Goal: Task Accomplishment & Management: Use online tool/utility

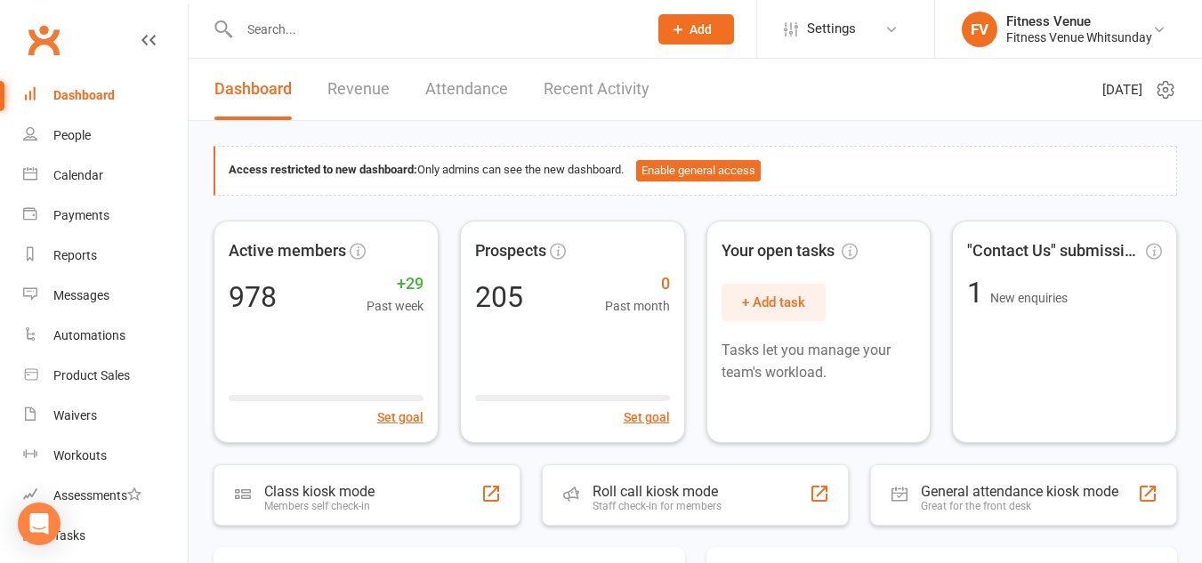
click at [257, 26] on input "text" at bounding box center [434, 29] width 401 height 25
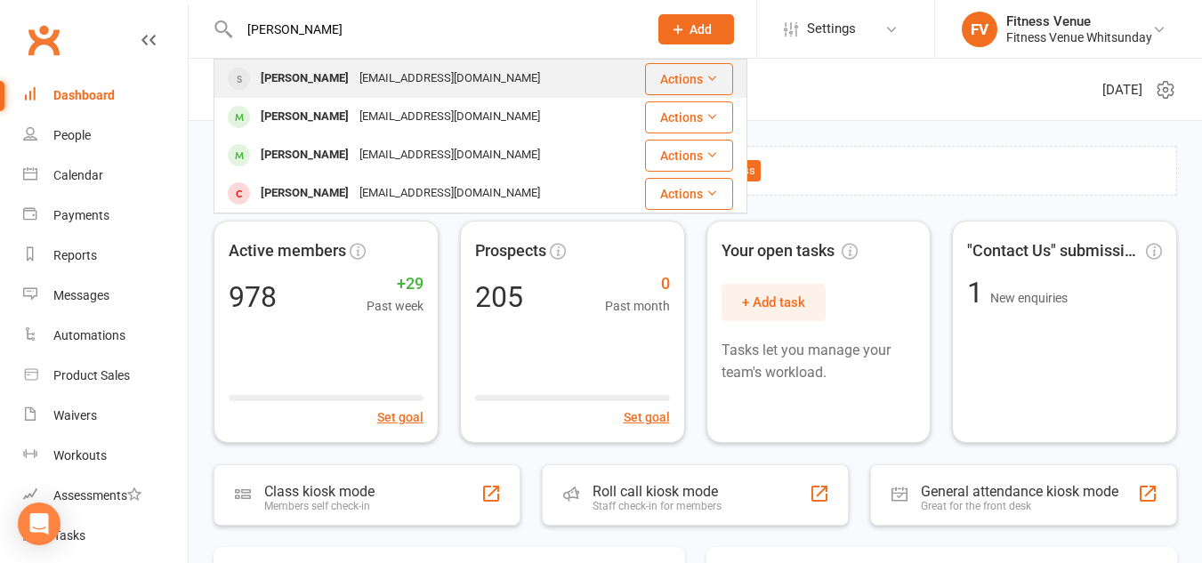
type input "[PERSON_NAME]"
click at [354, 79] on div "beachtechdesigns@gmail.com" at bounding box center [449, 79] width 191 height 26
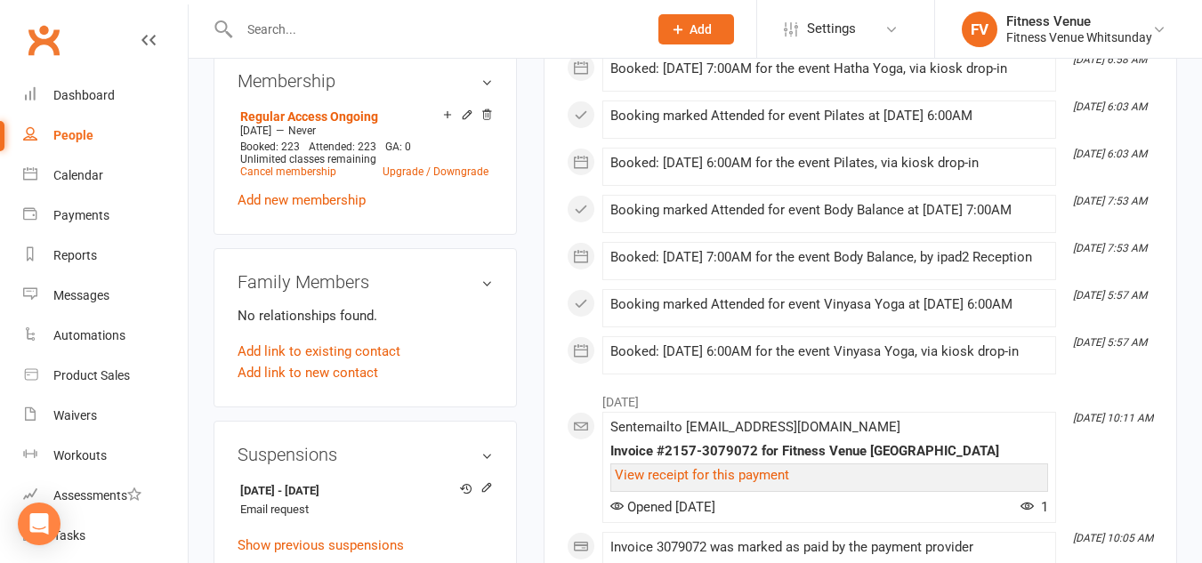
scroll to position [1068, 0]
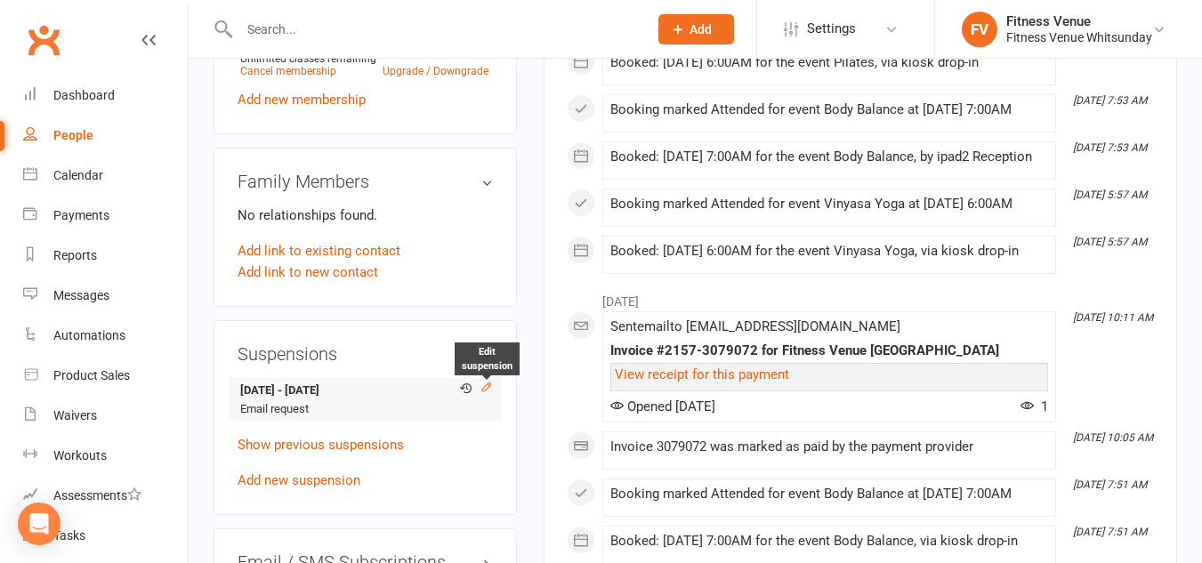
click at [485, 391] on icon at bounding box center [486, 387] width 8 height 8
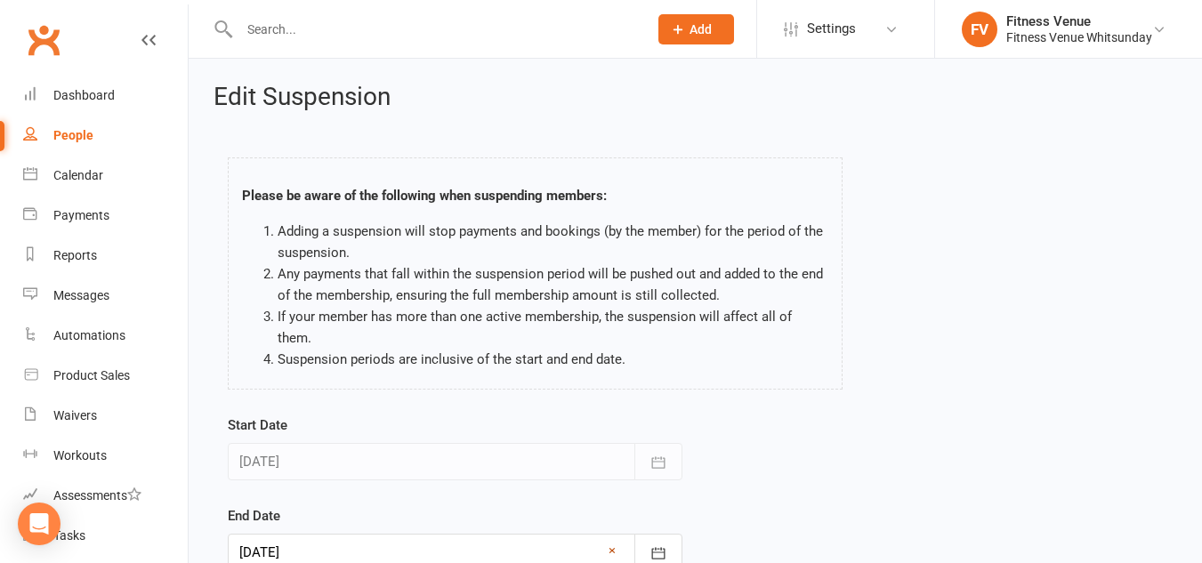
click at [615, 540] on link "×" at bounding box center [612, 550] width 7 height 21
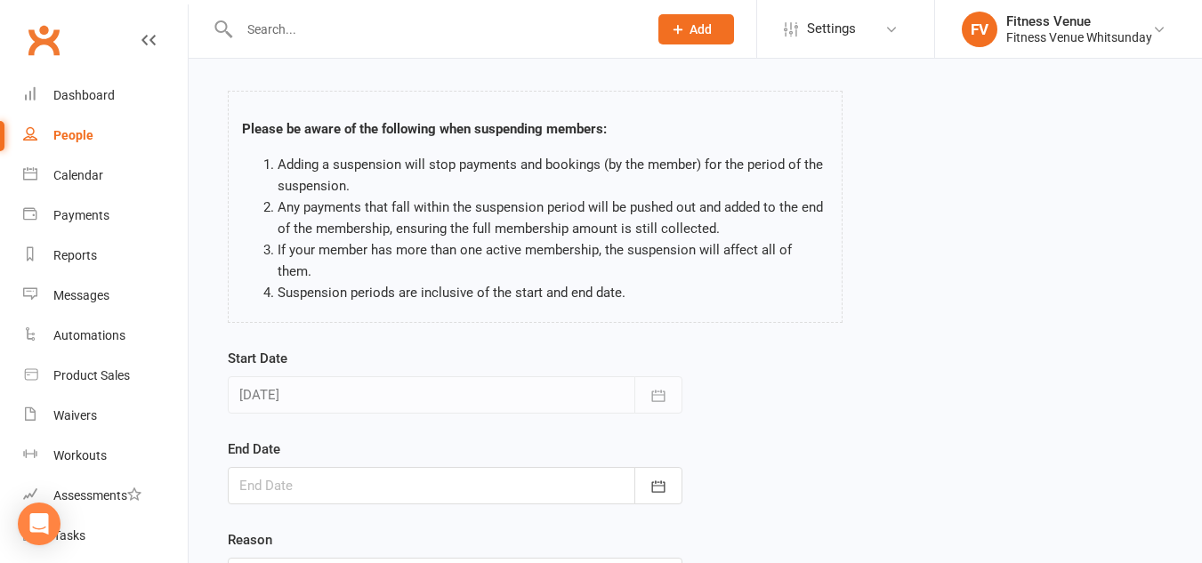
scroll to position [178, 0]
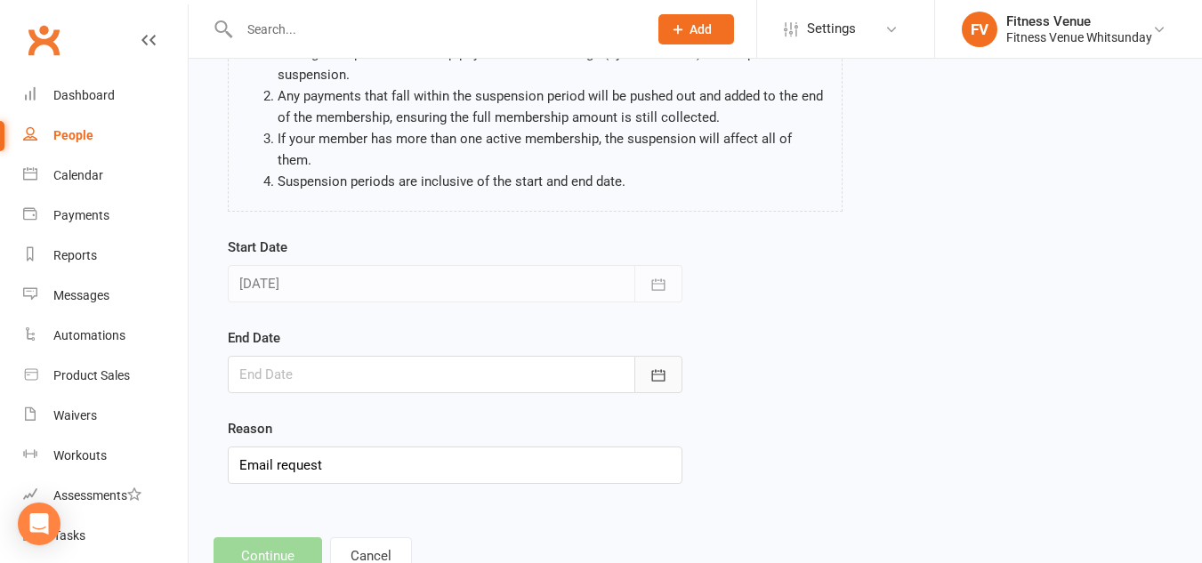
click at [652, 367] on icon "button" at bounding box center [659, 376] width 18 height 18
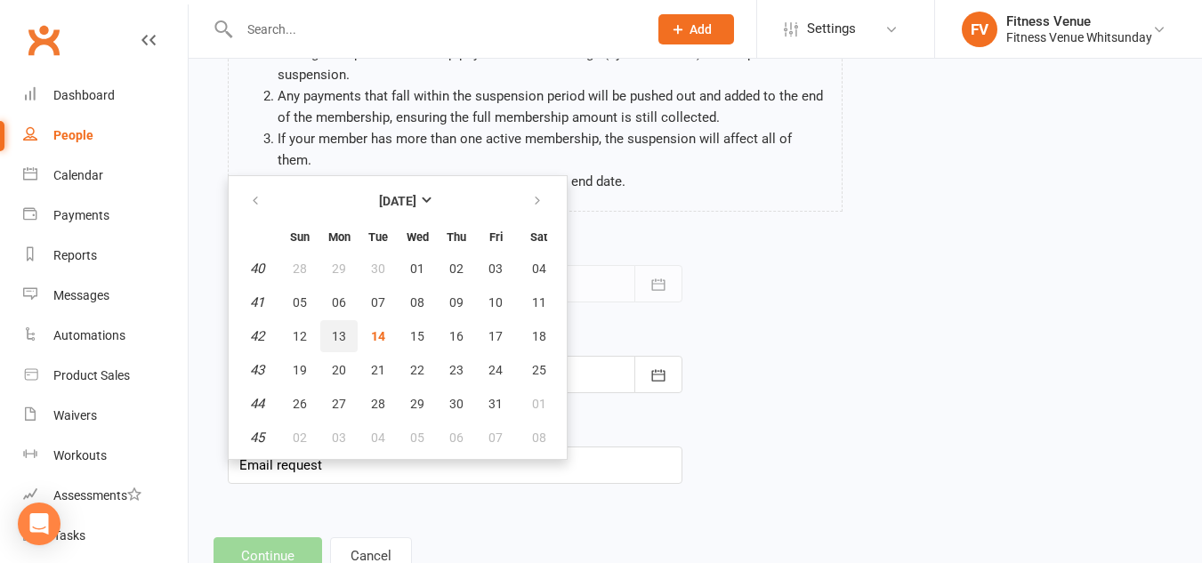
click at [340, 329] on span "13" at bounding box center [339, 336] width 14 height 14
type input "13 Oct 2025"
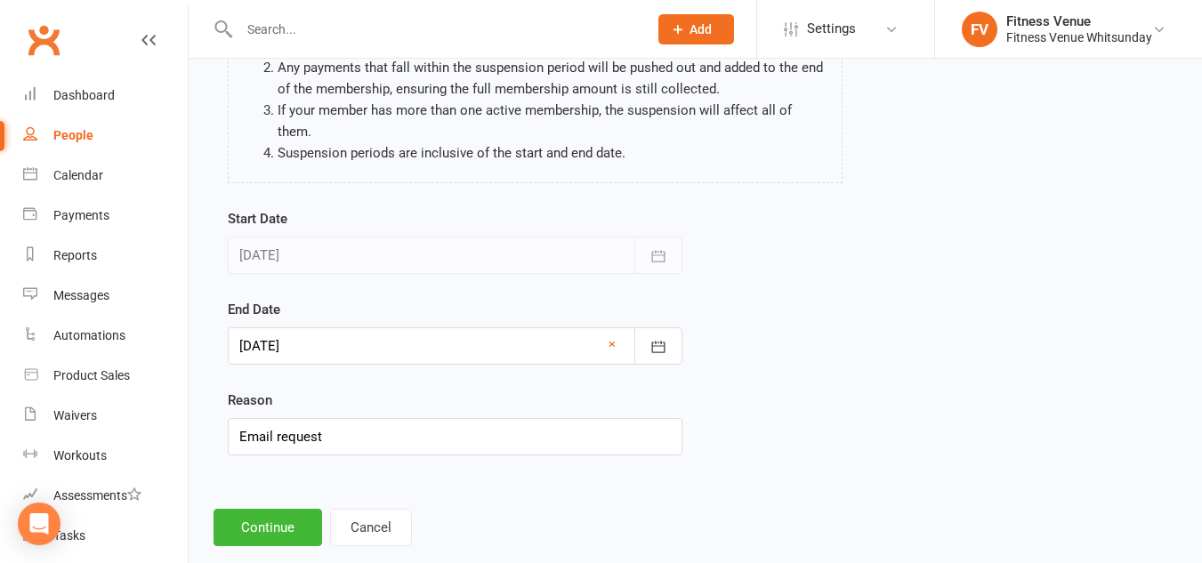
scroll to position [219, 0]
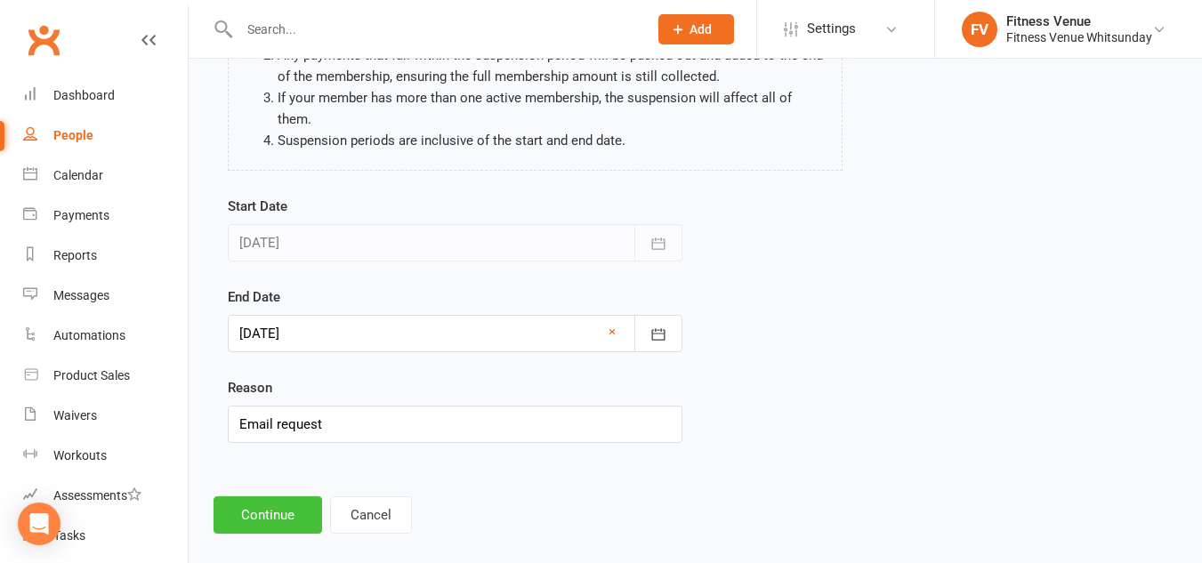
drag, startPoint x: 271, startPoint y: 489, endPoint x: 280, endPoint y: 482, distance: 10.9
click at [275, 497] on button "Continue" at bounding box center [268, 515] width 109 height 37
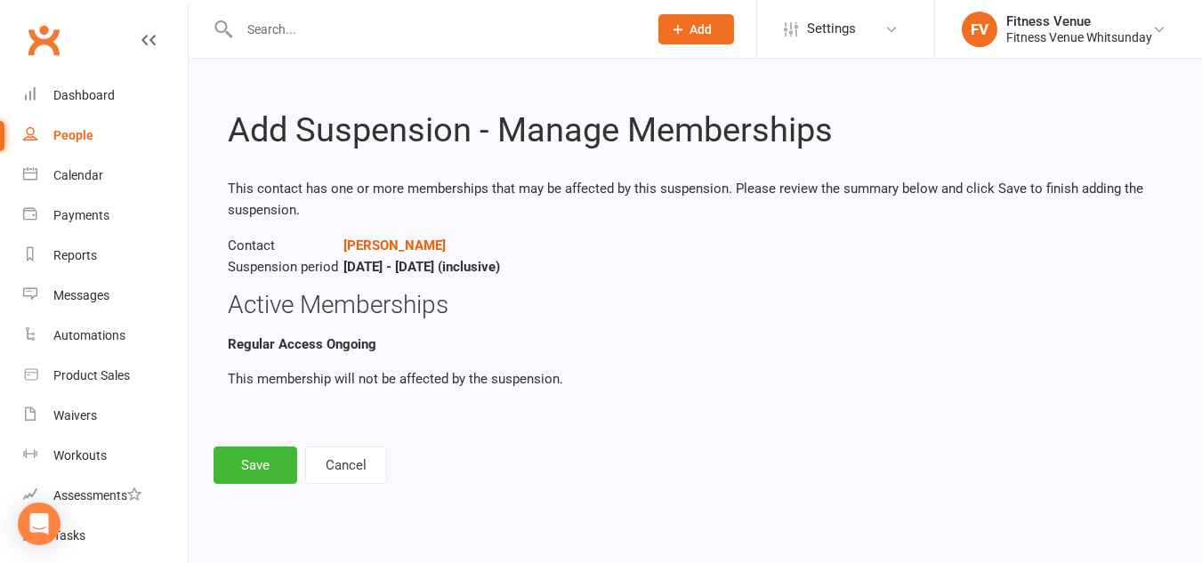
scroll to position [0, 0]
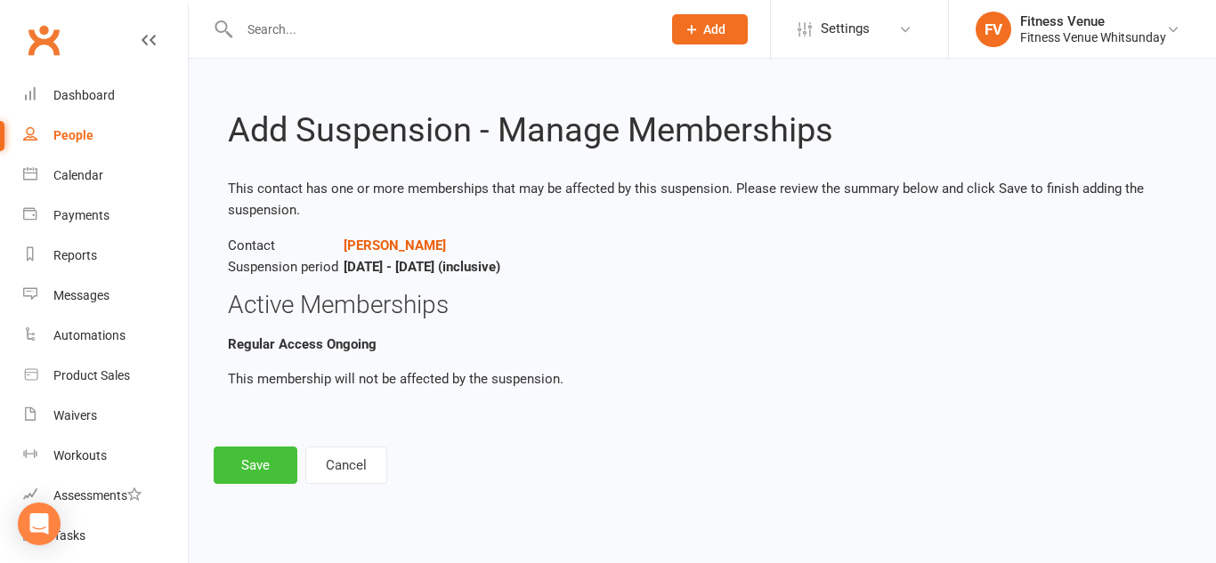
click at [244, 463] on button "Save" at bounding box center [256, 465] width 84 height 37
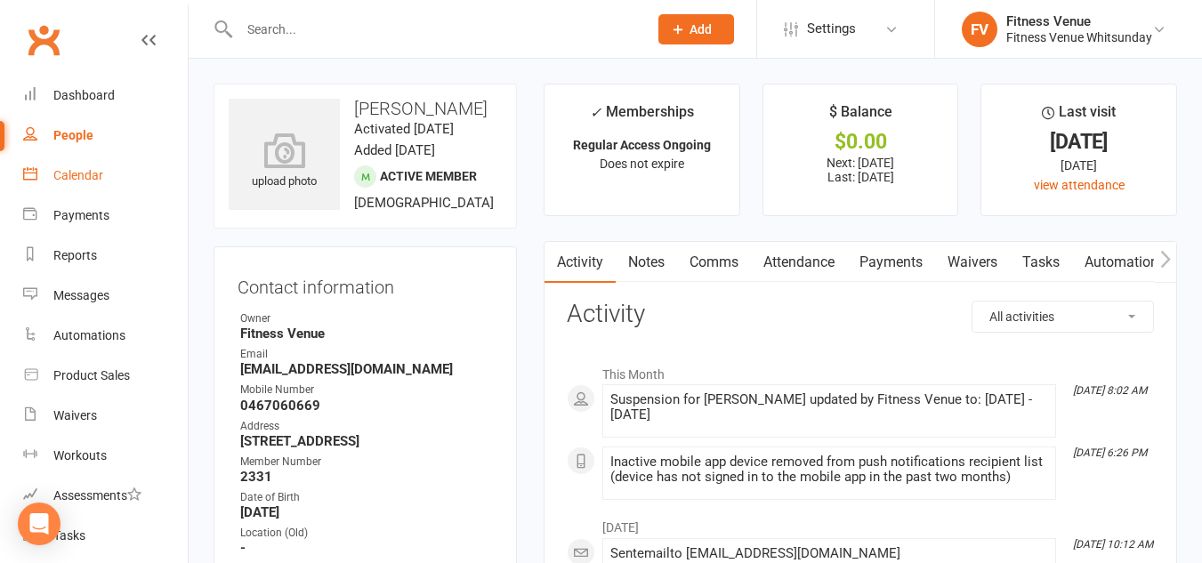
click at [88, 179] on div "Calendar" at bounding box center [78, 175] width 50 height 14
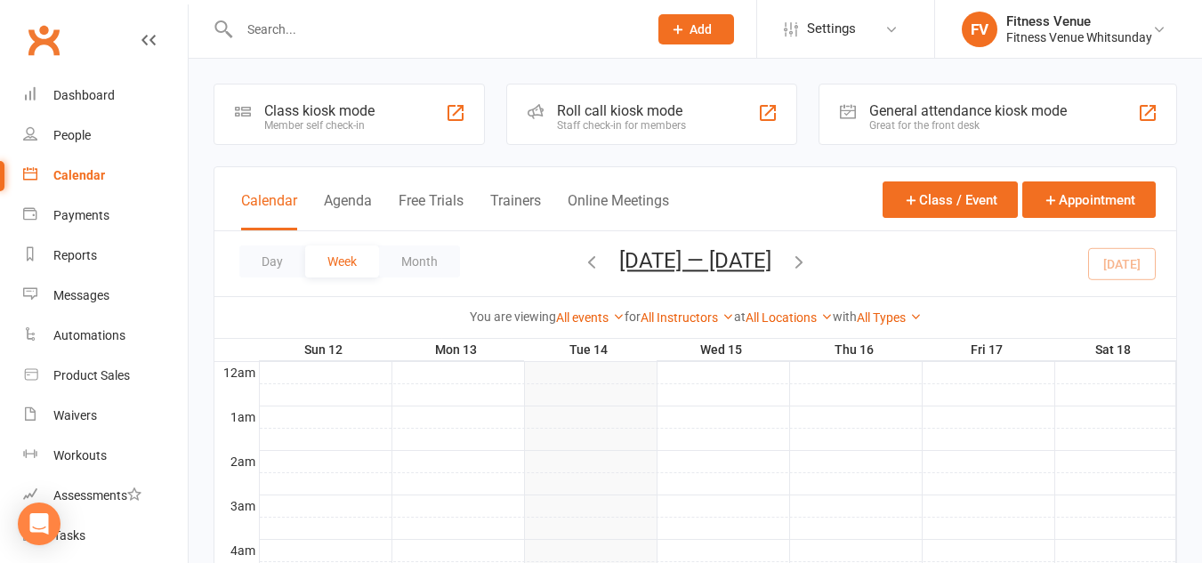
click at [344, 108] on div "Class kiosk mode" at bounding box center [319, 110] width 110 height 17
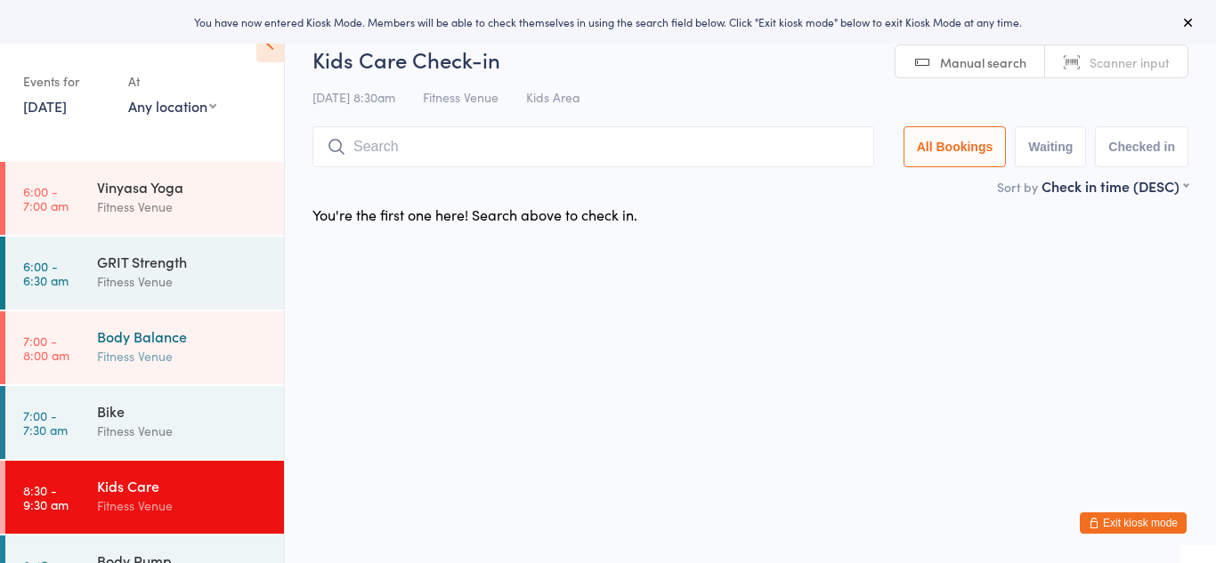
click at [202, 326] on div "Body Balance Fitness Venue" at bounding box center [190, 346] width 187 height 70
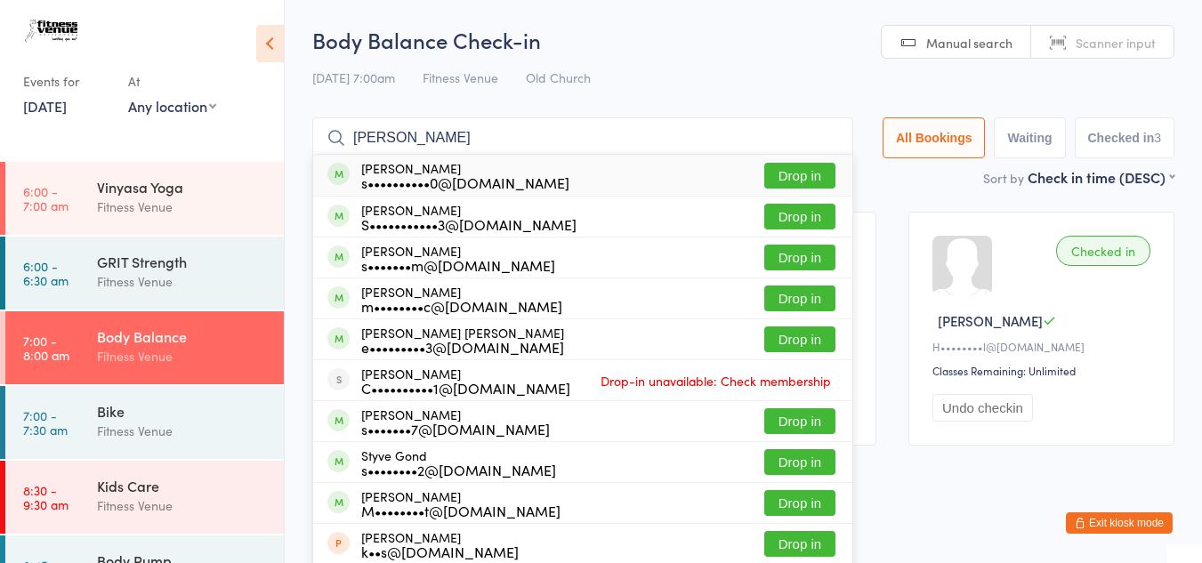
drag, startPoint x: 402, startPoint y: 140, endPoint x: 332, endPoint y: 131, distance: 70.9
click at [332, 131] on div "[PERSON_NAME] [PERSON_NAME] s••••••••••0@[DOMAIN_NAME] Drop in [PERSON_NAME] S•…" at bounding box center [582, 137] width 541 height 41
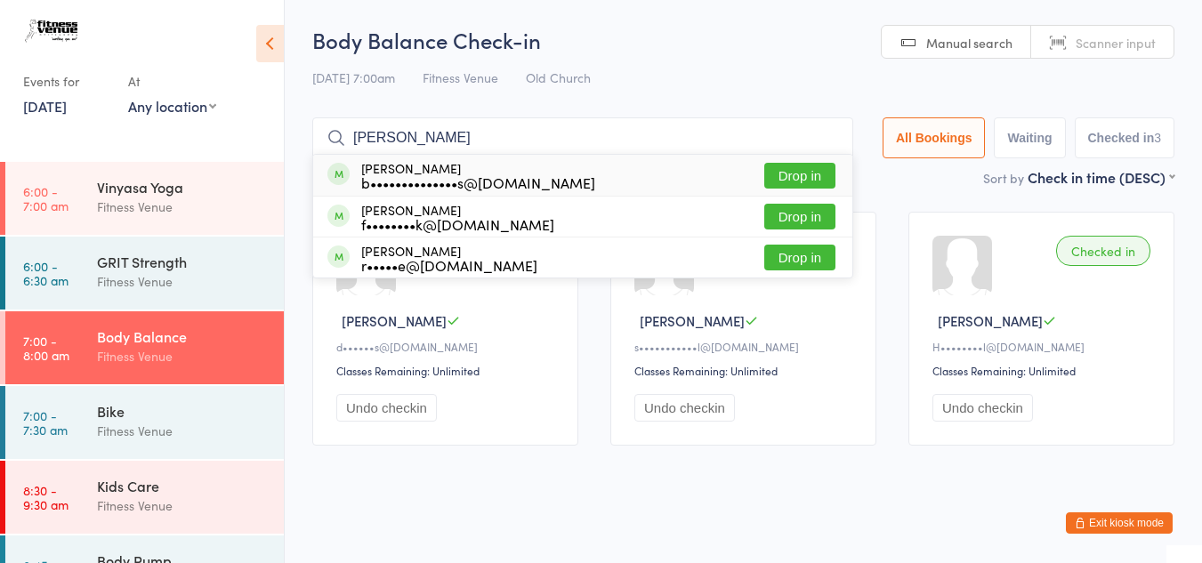
type input "[PERSON_NAME]"
click at [800, 171] on button "Drop in" at bounding box center [800, 176] width 71 height 26
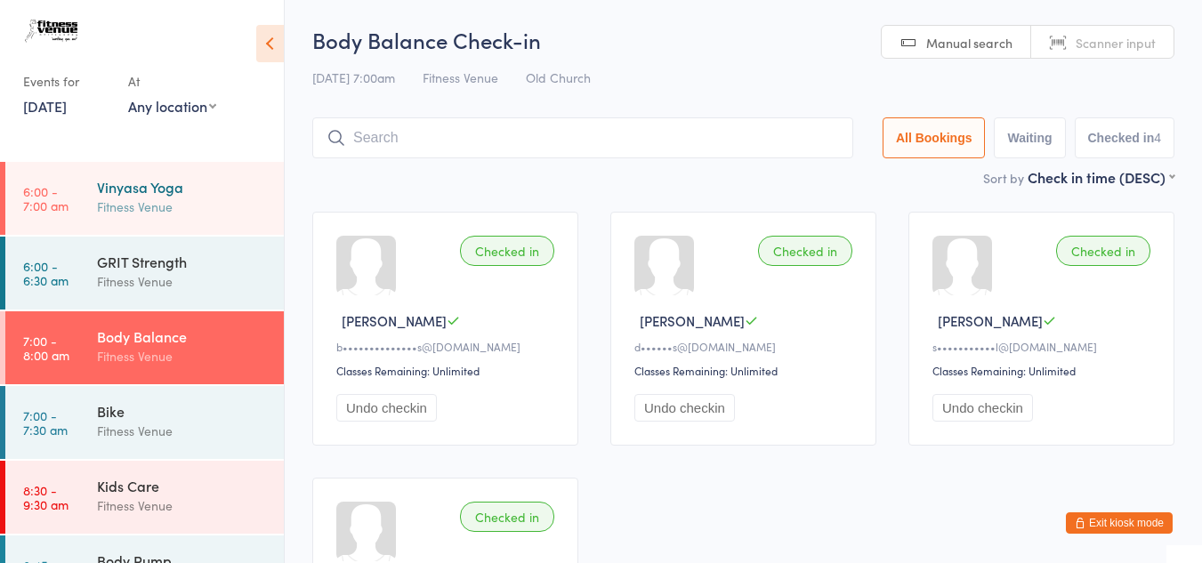
click at [133, 190] on div "Vinyasa Yoga" at bounding box center [183, 187] width 172 height 20
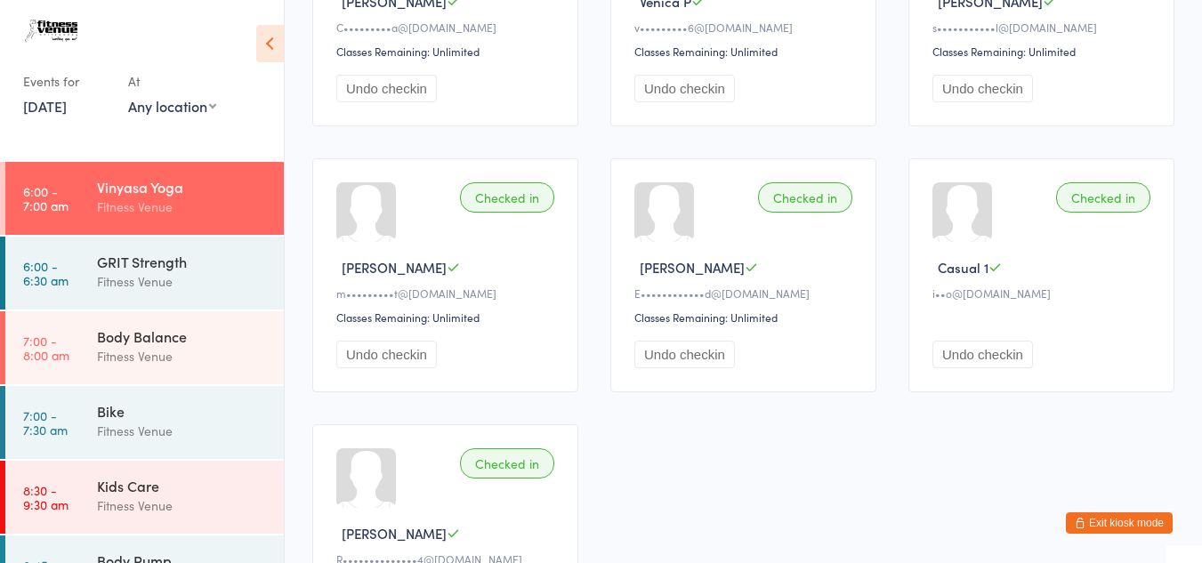
scroll to position [356, 0]
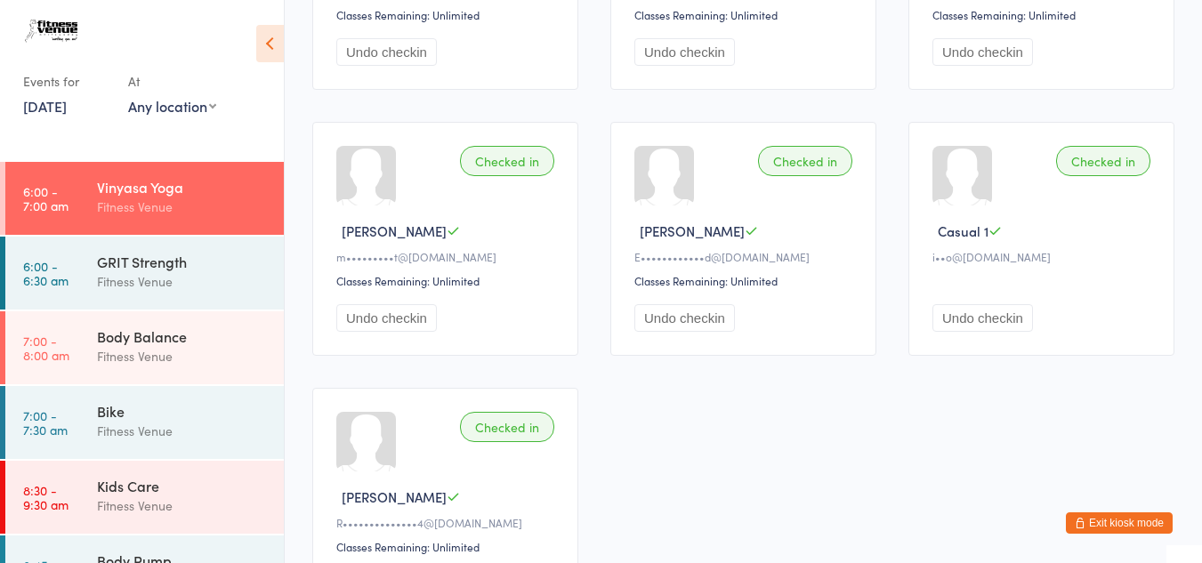
click at [1005, 317] on button "Undo checkin" at bounding box center [983, 318] width 101 height 28
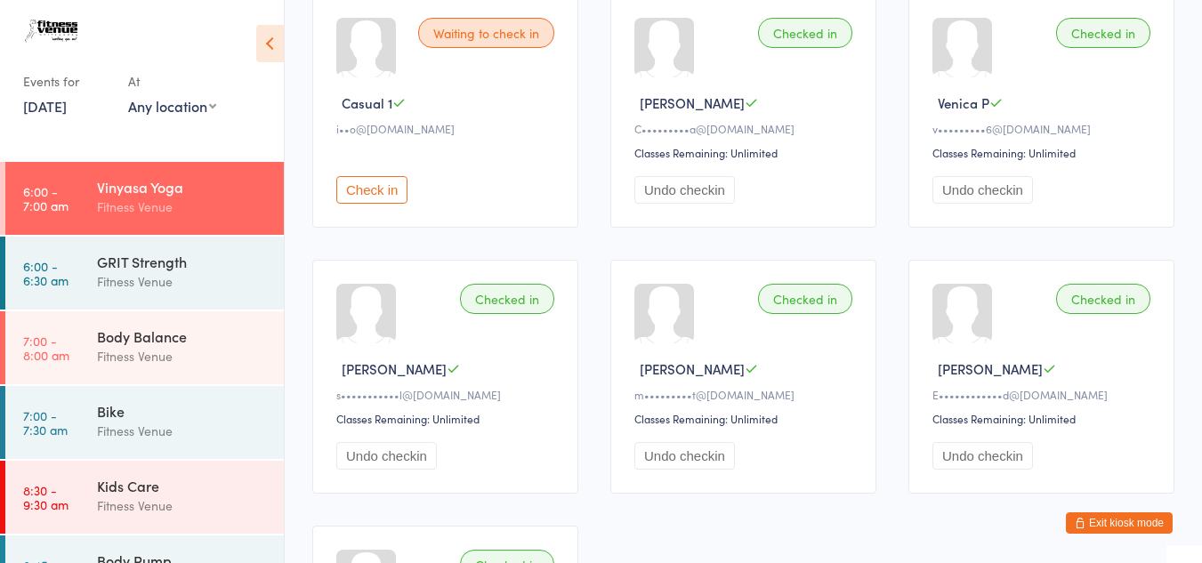
scroll to position [0, 0]
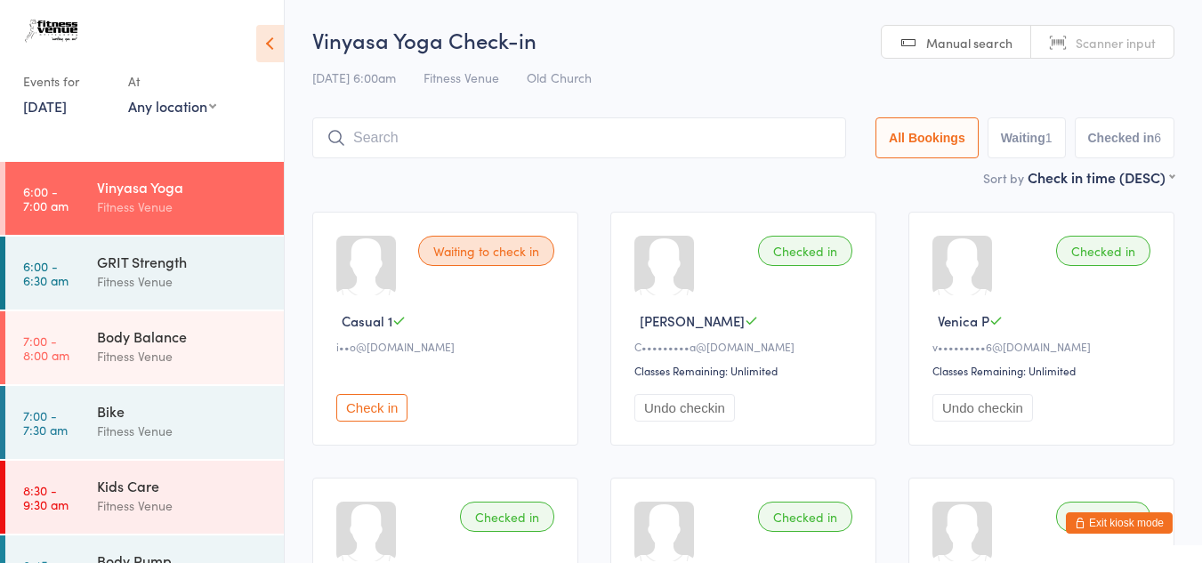
click at [453, 139] on input "search" at bounding box center [579, 137] width 534 height 41
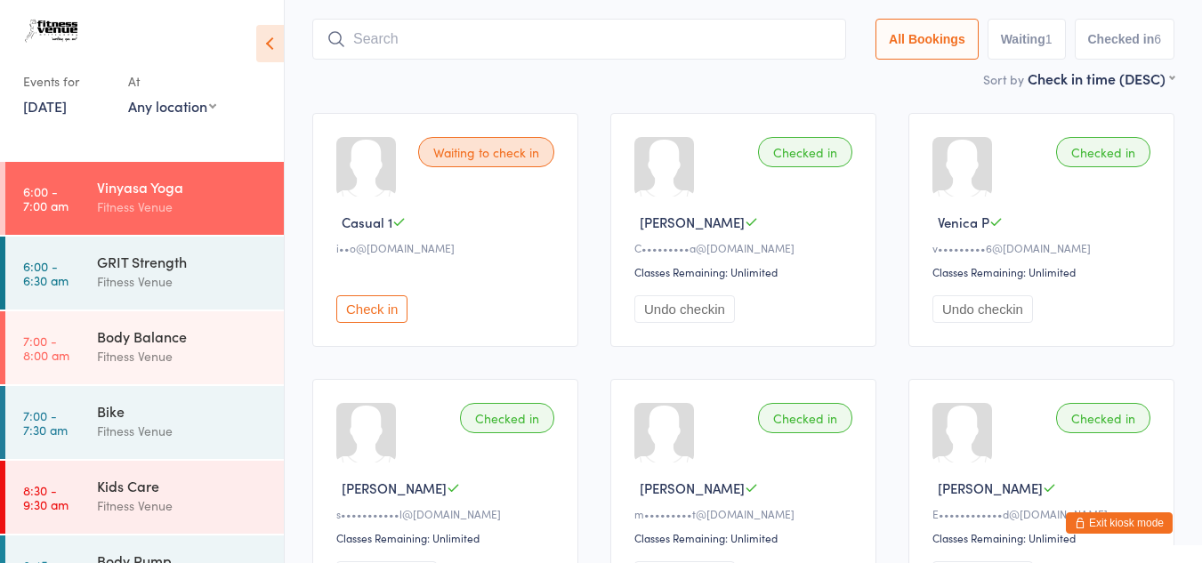
scroll to position [117, 0]
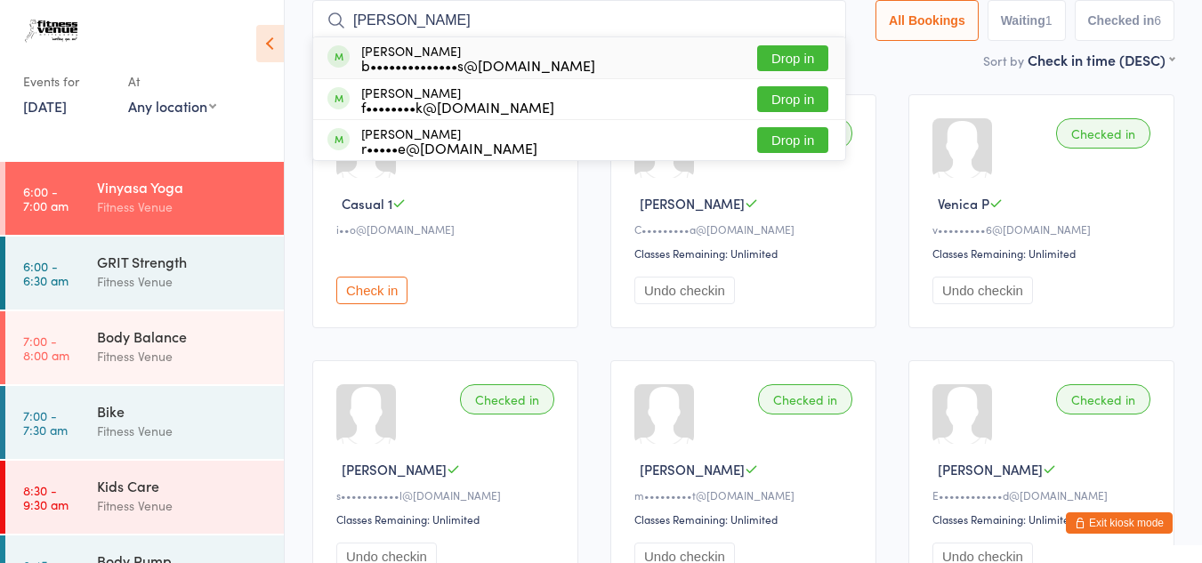
type input "[PERSON_NAME]"
click at [785, 59] on button "Drop in" at bounding box center [792, 58] width 71 height 26
